Goal: Transaction & Acquisition: Purchase product/service

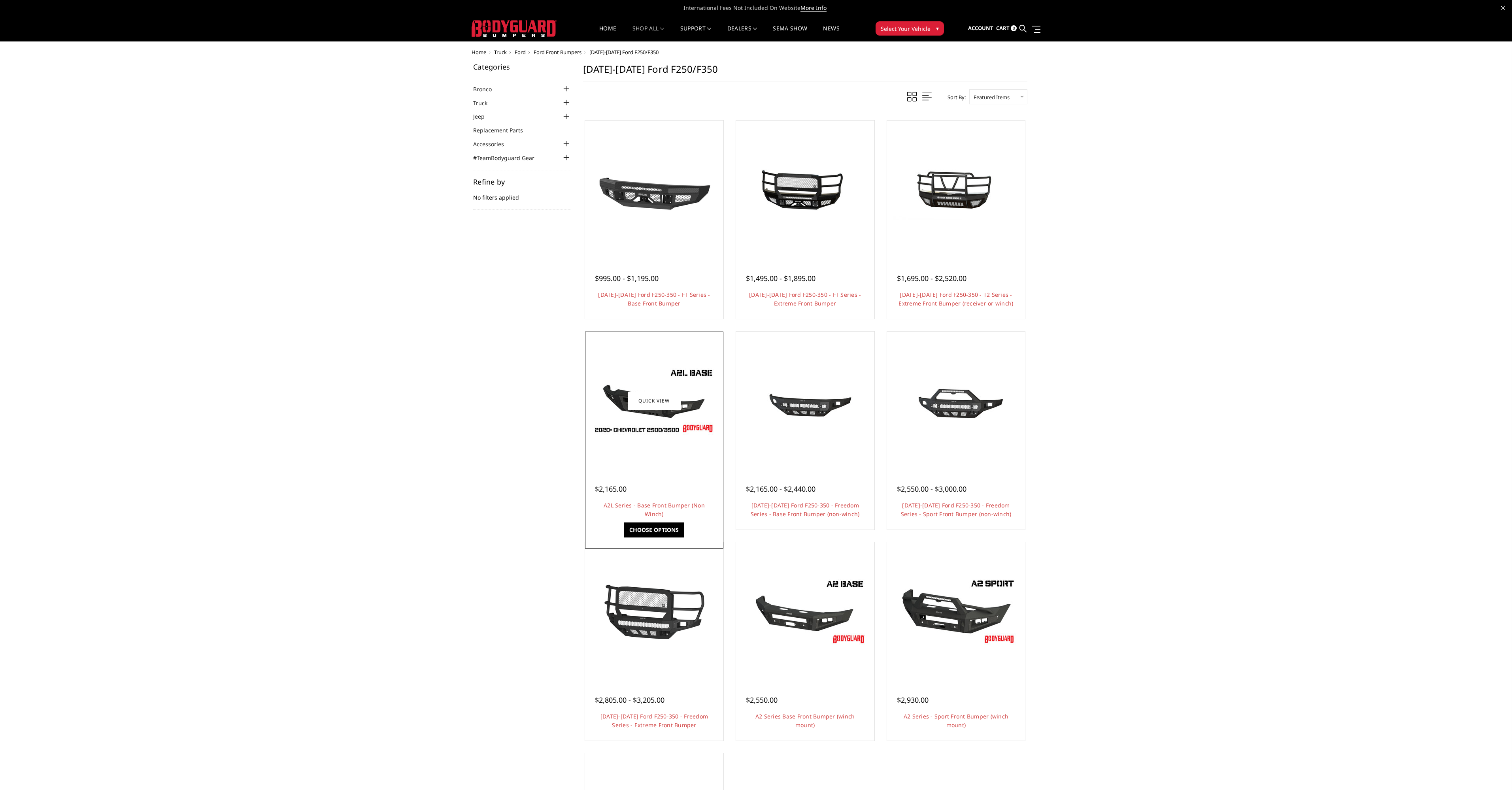
click at [648, 435] on img at bounding box center [654, 400] width 127 height 71
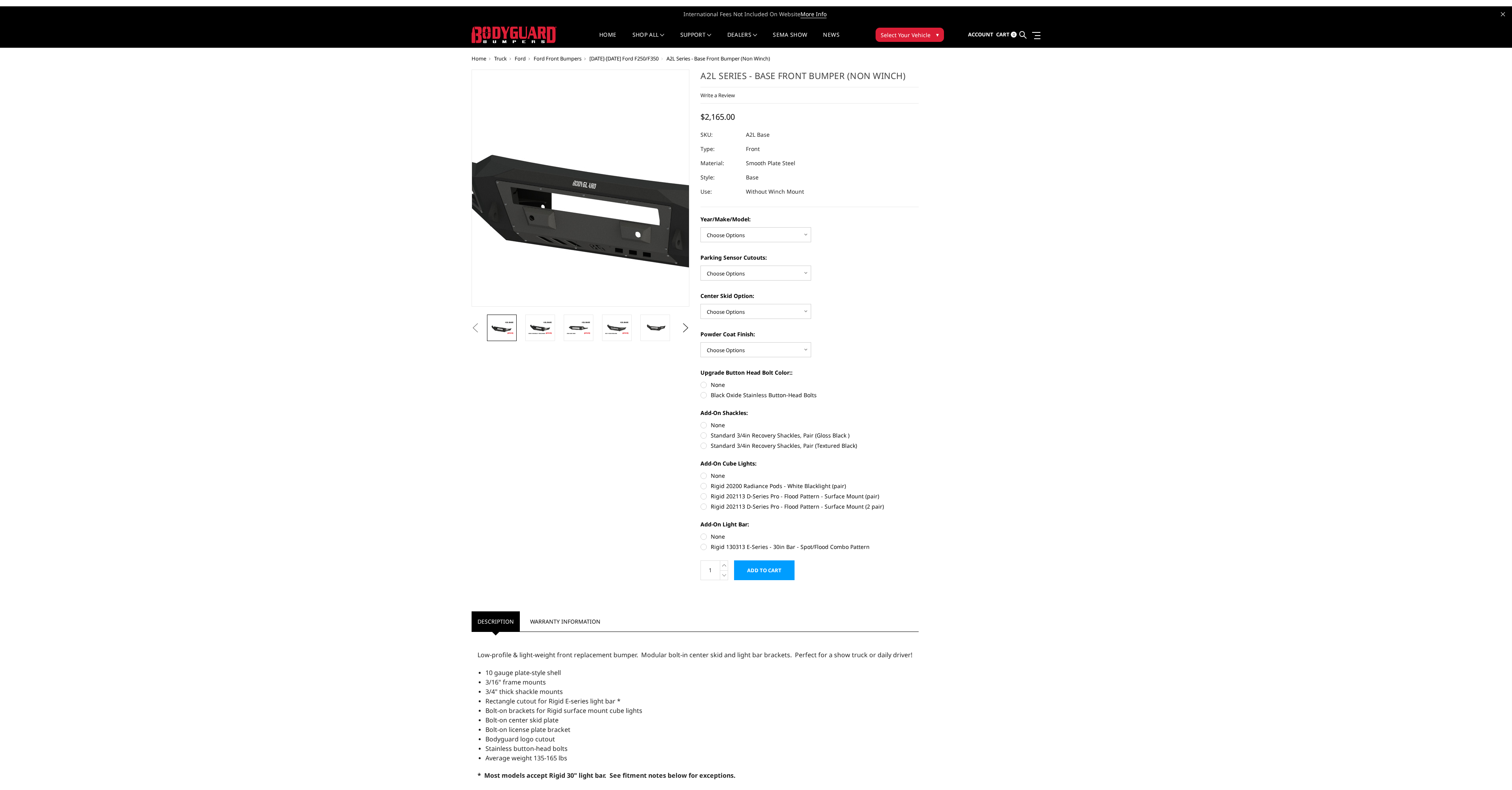
click at [534, 216] on img at bounding box center [642, 183] width 506 height 285
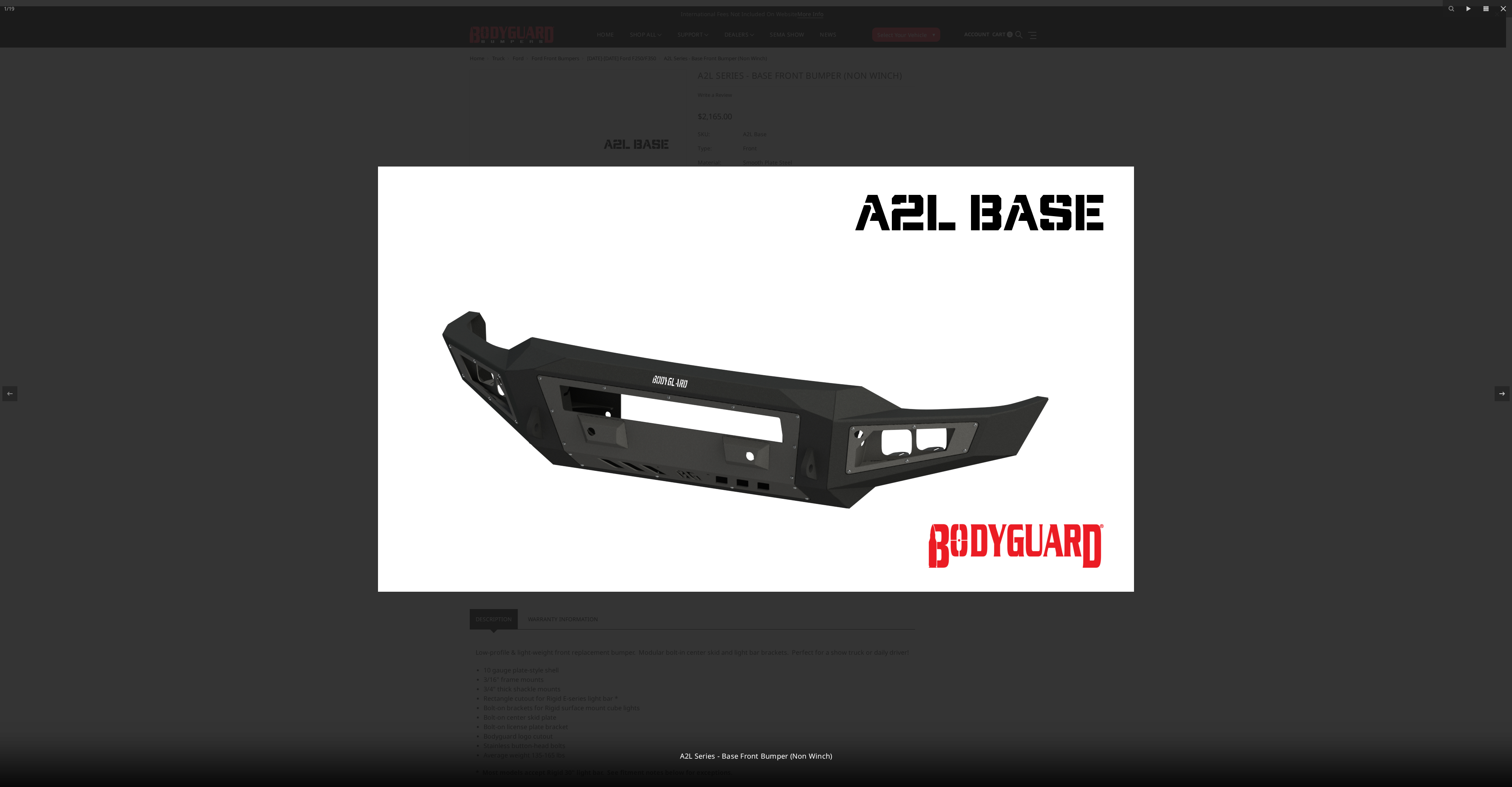
click at [1249, 105] on div at bounding box center [756, 393] width 1512 height 787
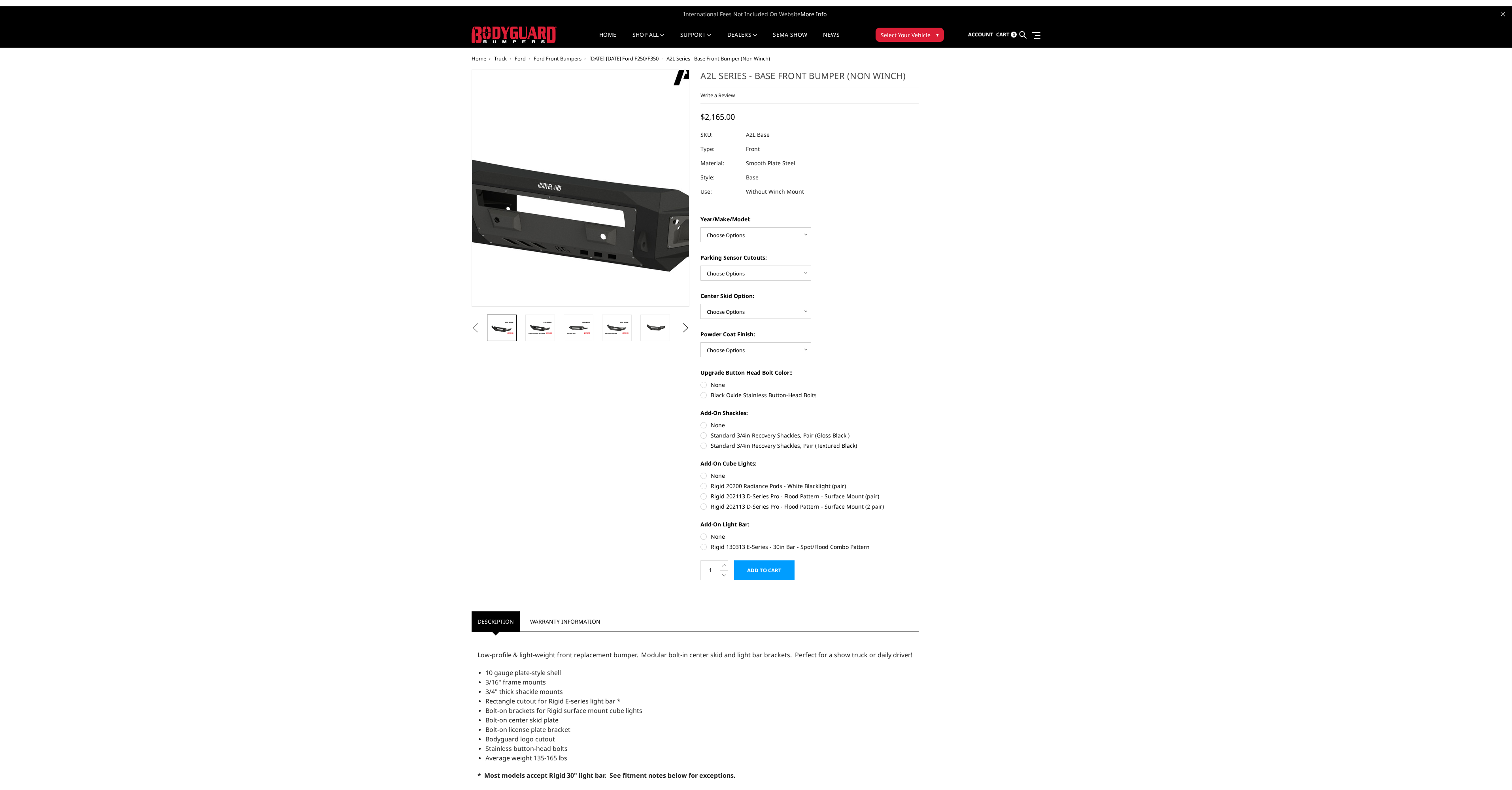
click at [561, 206] on img at bounding box center [607, 185] width 506 height 285
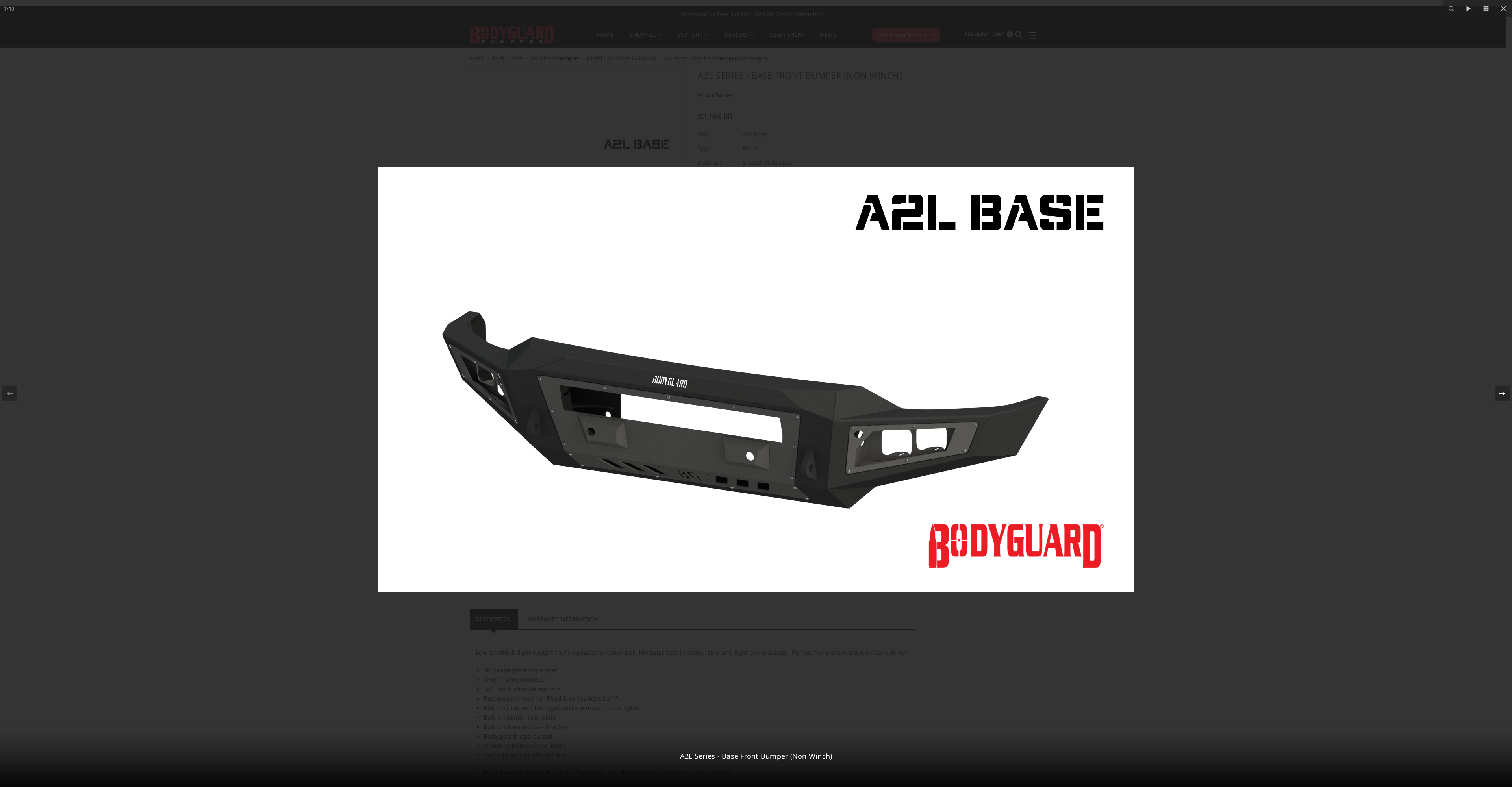
click at [1501, 392] on icon at bounding box center [1502, 393] width 10 height 10
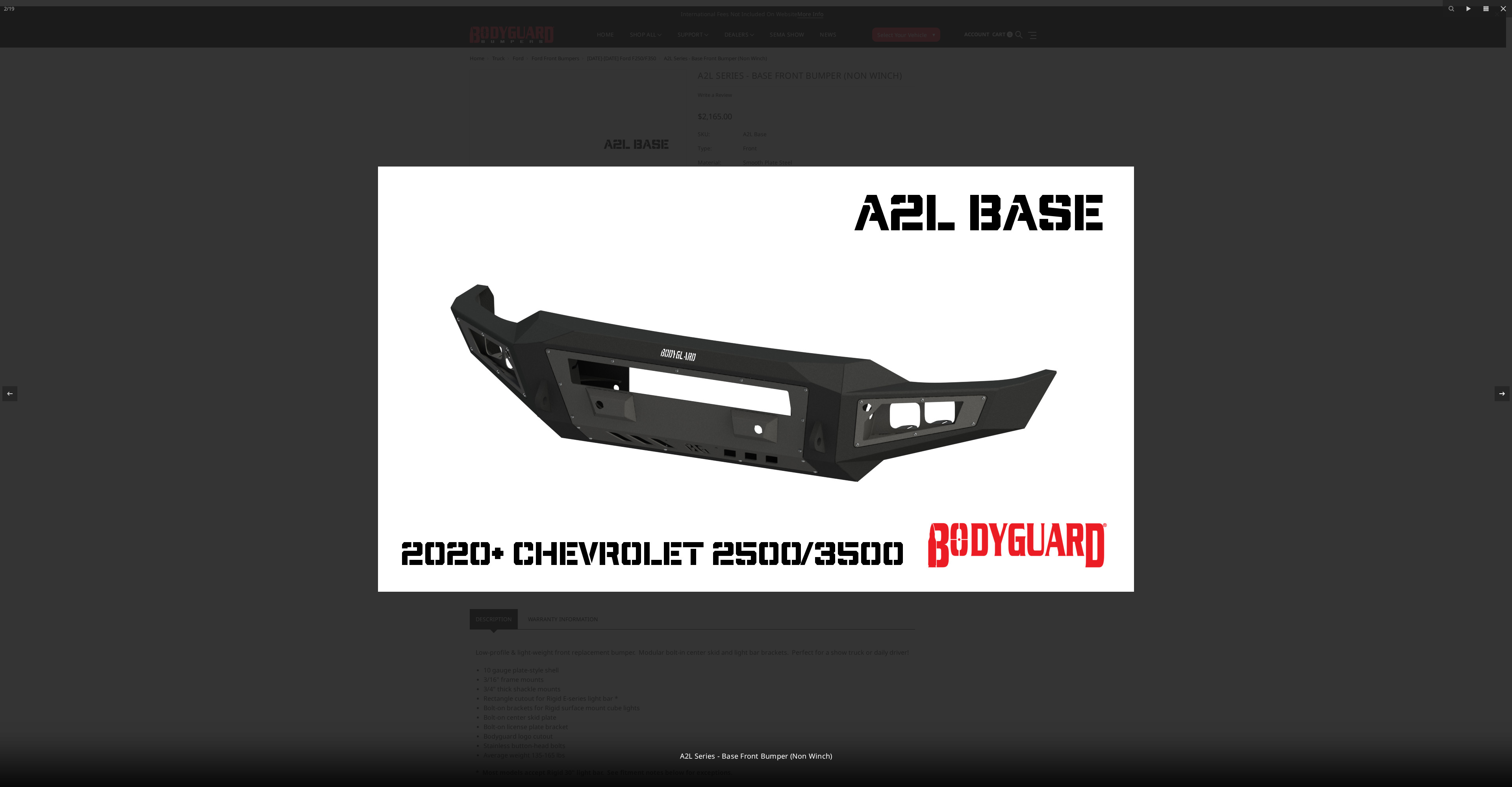
click at [1502, 393] on icon at bounding box center [1502, 393] width 10 height 10
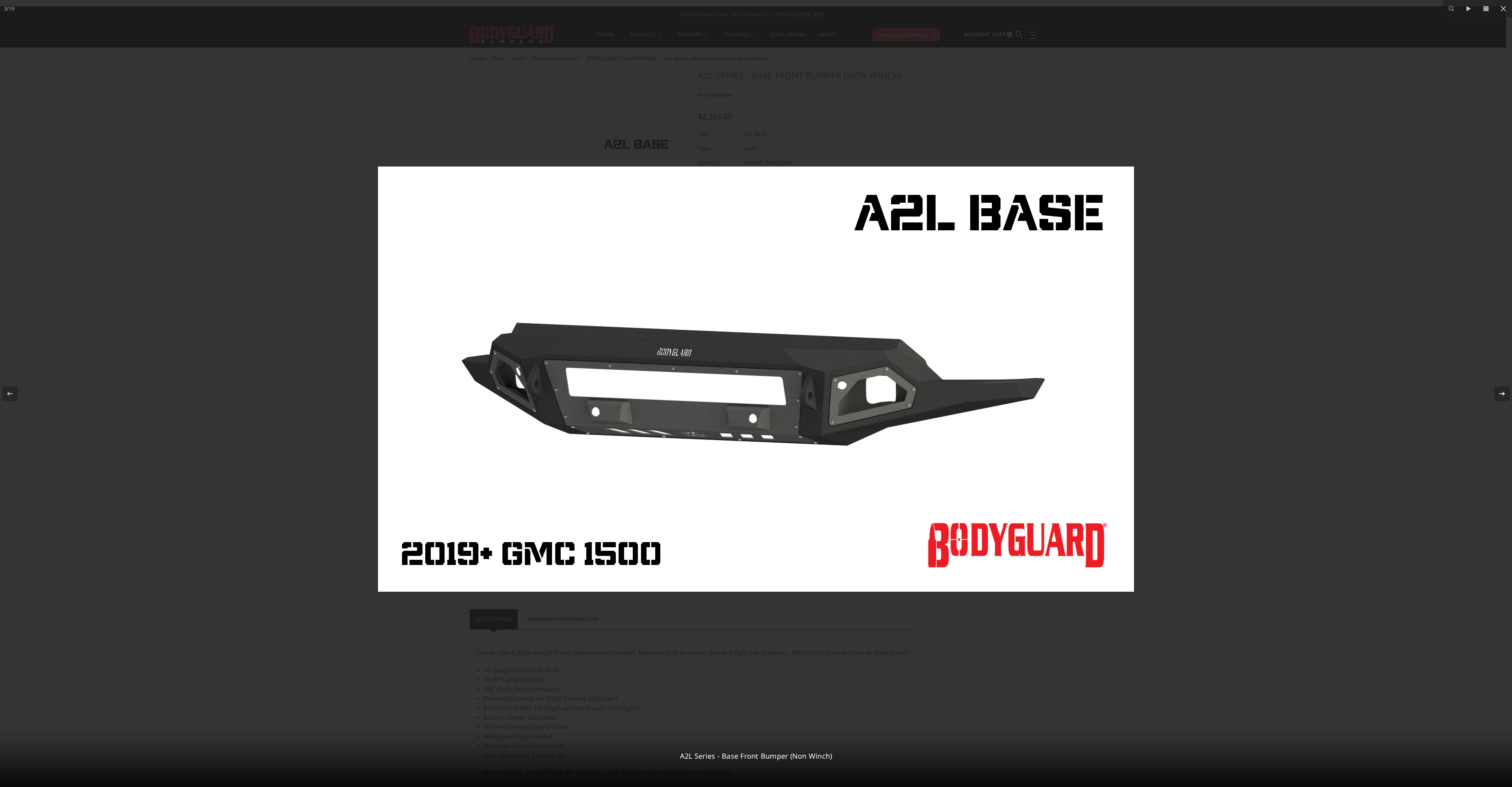
click at [1502, 393] on icon at bounding box center [1502, 393] width 6 height 4
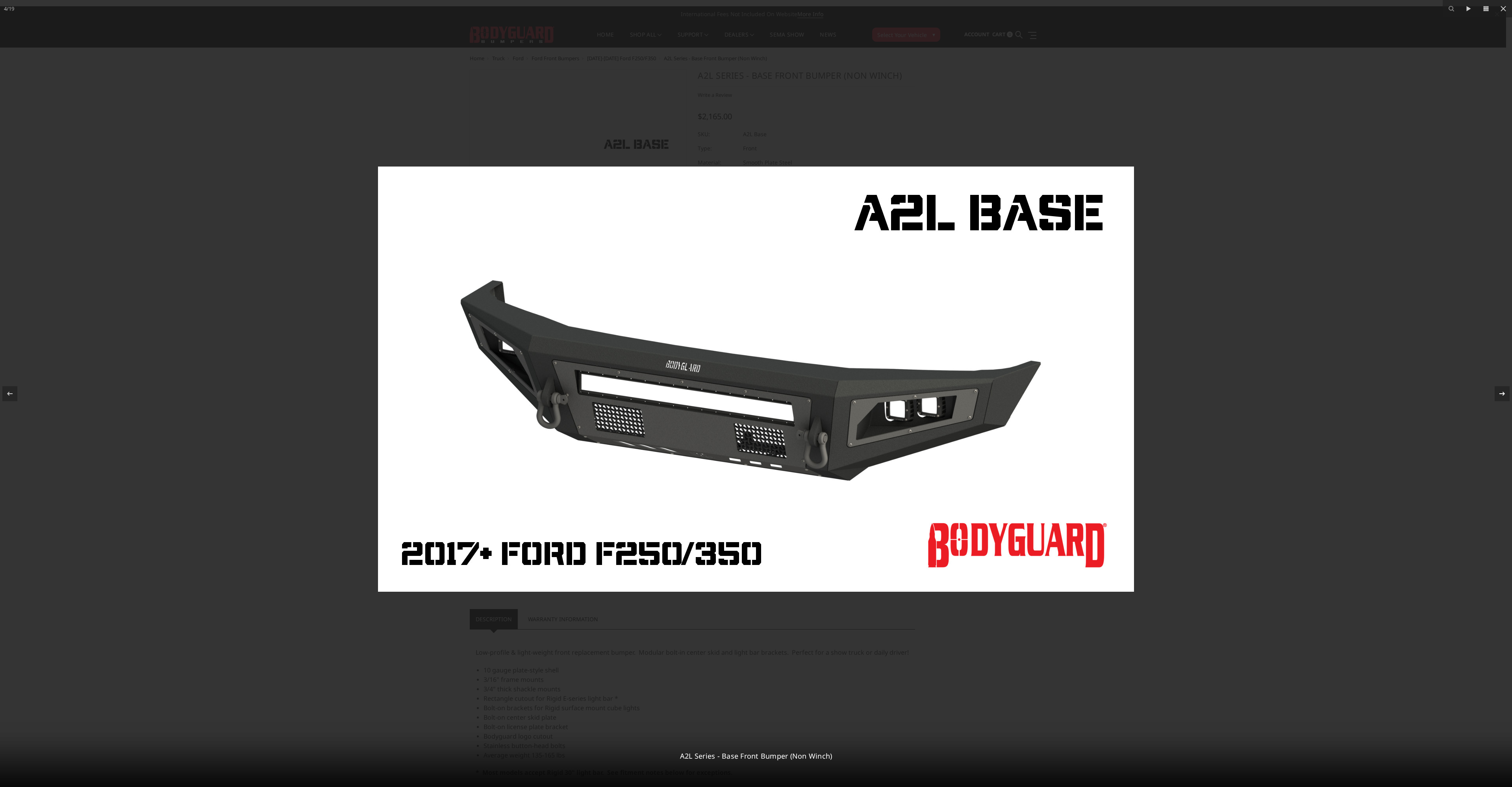
click at [1503, 394] on icon at bounding box center [1502, 393] width 6 height 4
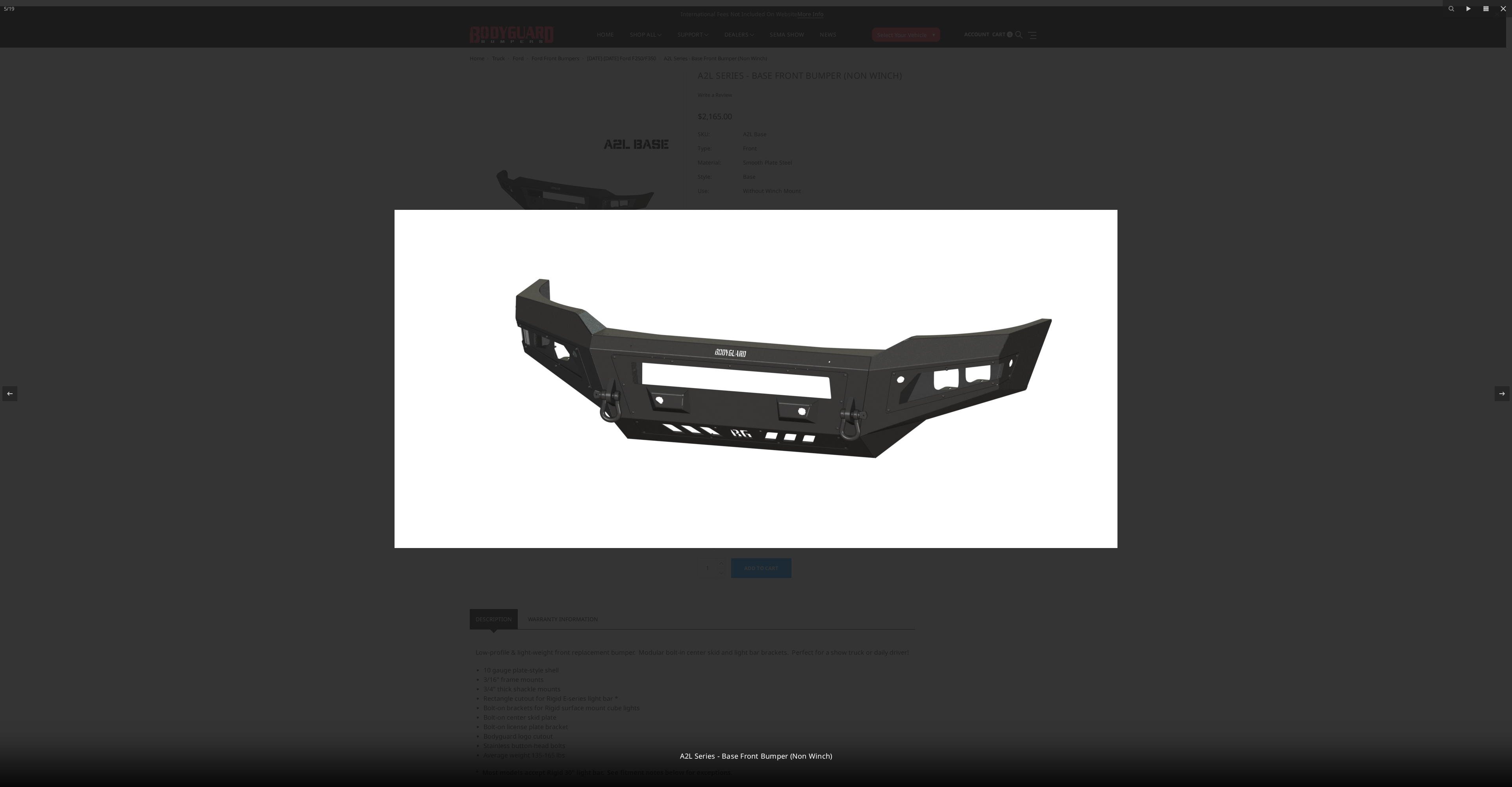
click at [1401, 267] on div at bounding box center [756, 393] width 1512 height 787
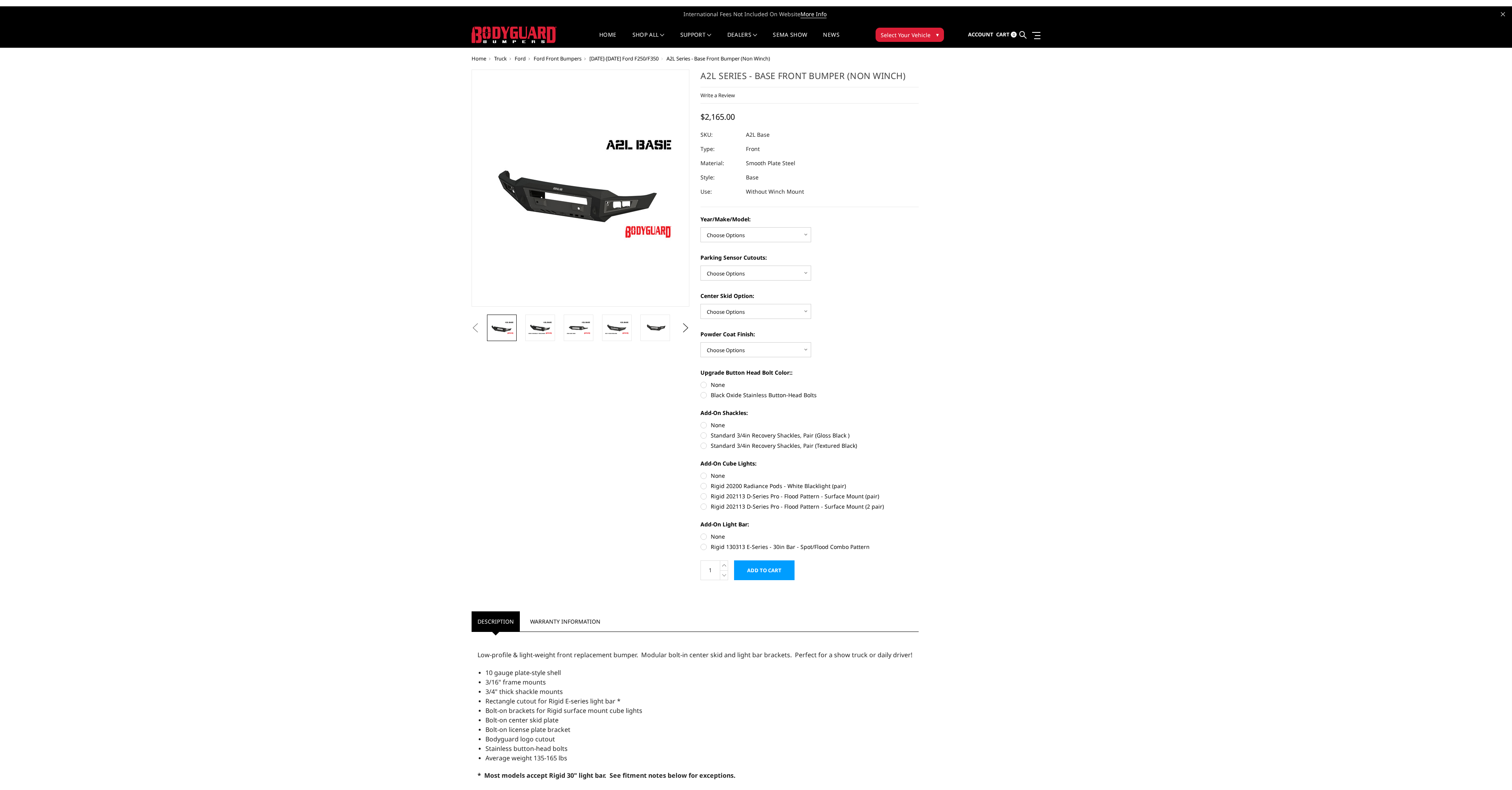
drag, startPoint x: 735, startPoint y: 116, endPoint x: 770, endPoint y: 122, distance: 35.5
click at [691, 121] on div "Previous Next" at bounding box center [695, 741] width 459 height 1343
click at [1423, 46] on header "International Fees Not Included On Website More Info Home shop all Bronco 2021-…" at bounding box center [756, 27] width 1512 height 42
